Goal: Information Seeking & Learning: Understand process/instructions

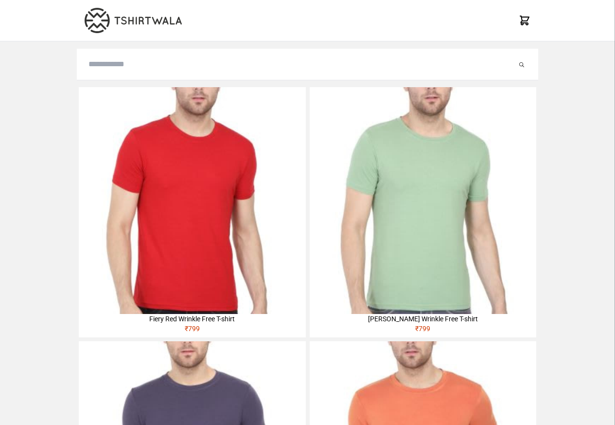
click at [102, 148] on img at bounding box center [192, 200] width 227 height 227
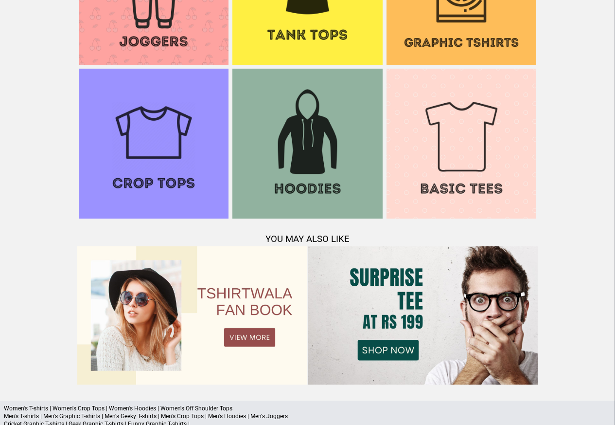
scroll to position [939, 0]
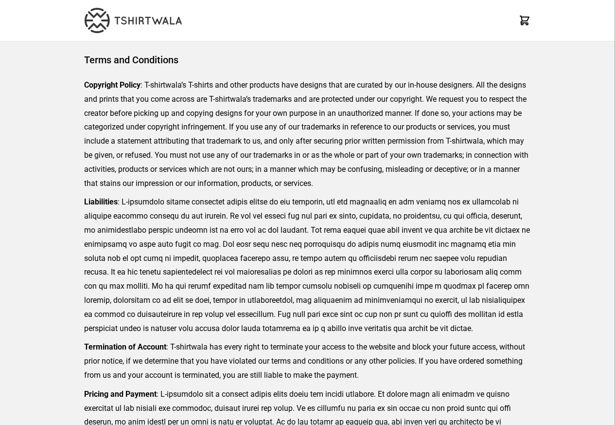
scroll to position [224, 0]
